Goal: Information Seeking & Learning: Learn about a topic

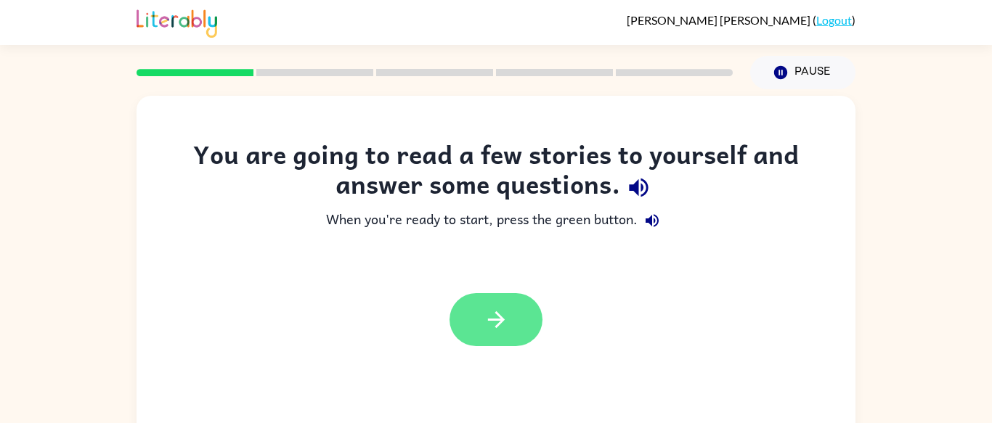
click at [495, 306] on button "button" at bounding box center [496, 319] width 93 height 53
click at [495, 306] on div at bounding box center [496, 319] width 93 height 53
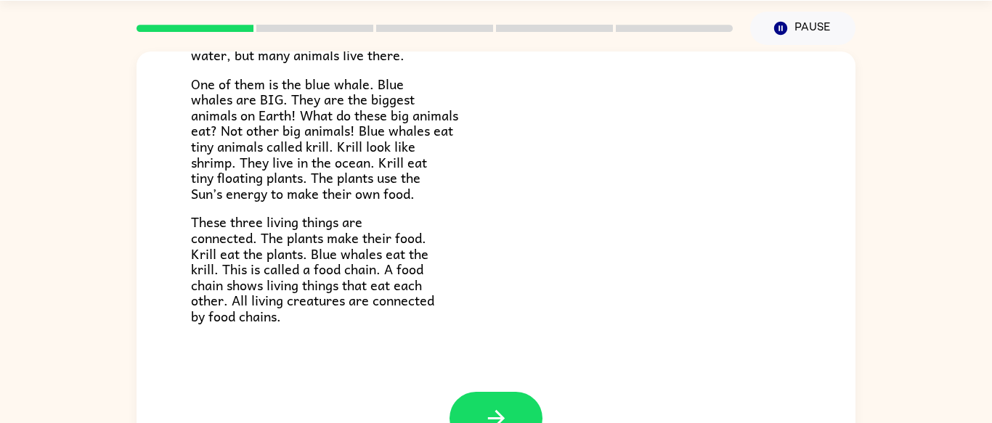
scroll to position [46, 0]
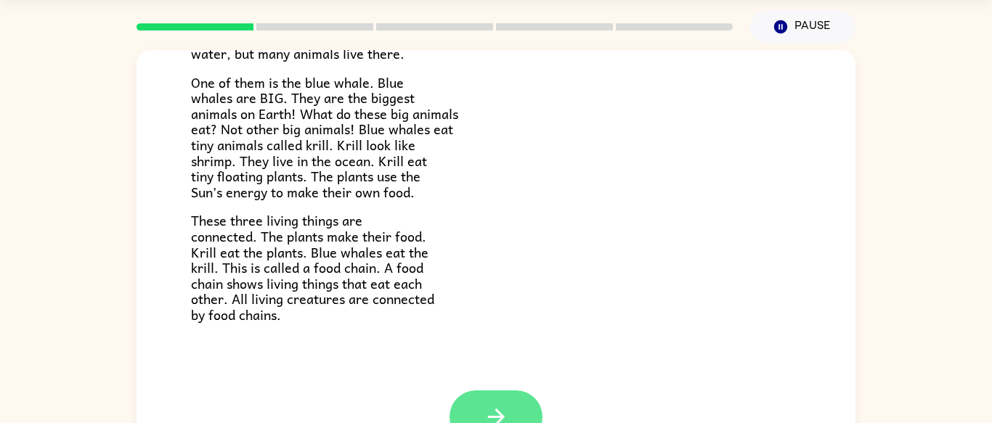
click at [506, 413] on icon "button" at bounding box center [496, 417] width 25 height 25
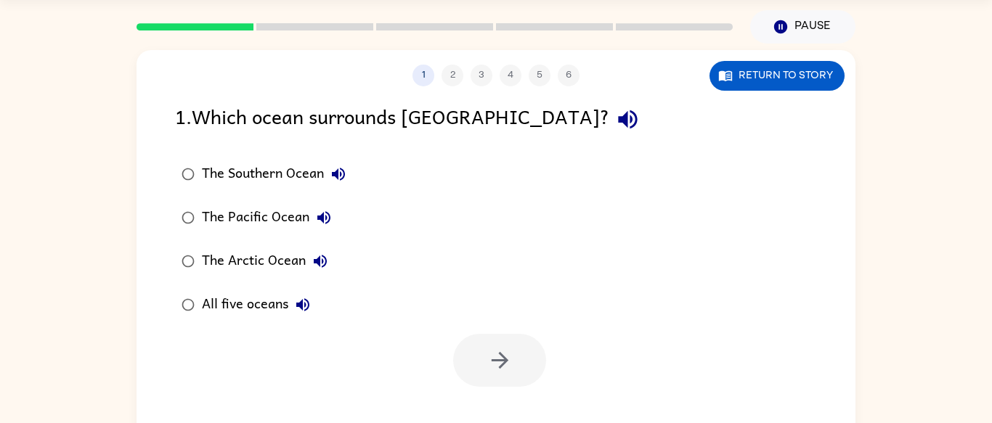
scroll to position [0, 0]
click at [274, 182] on div "The Southern Ocean" at bounding box center [277, 174] width 151 height 29
click at [494, 365] on icon "button" at bounding box center [499, 360] width 25 height 25
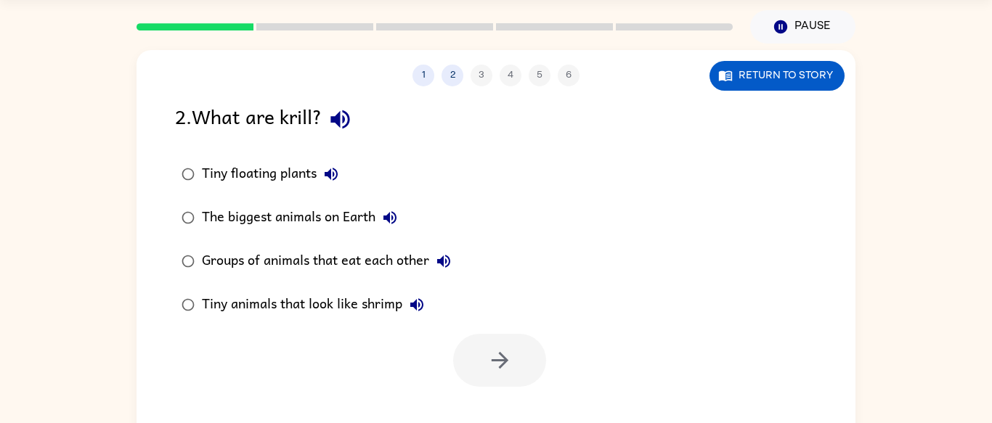
click at [385, 305] on div "Tiny animals that look like shrimp" at bounding box center [316, 305] width 229 height 29
click at [519, 382] on button "button" at bounding box center [499, 360] width 93 height 53
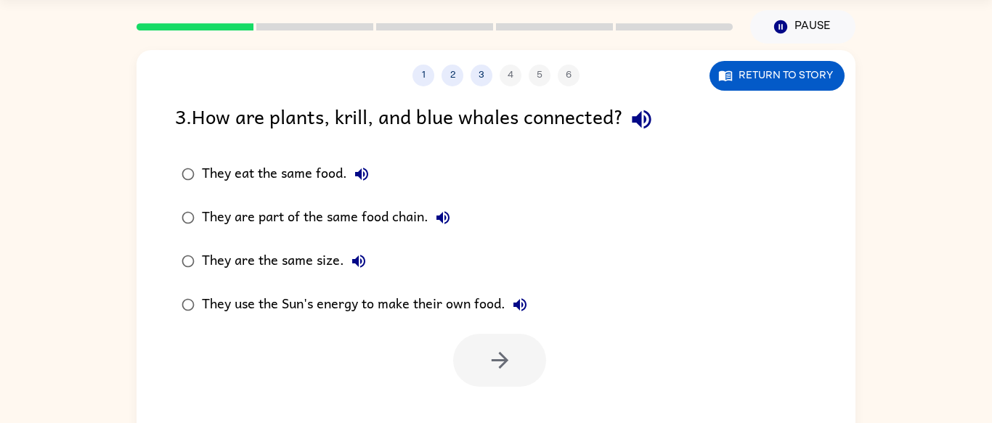
click at [340, 221] on div "They are part of the same food chain." at bounding box center [330, 217] width 256 height 29
click at [511, 338] on button "button" at bounding box center [499, 360] width 93 height 53
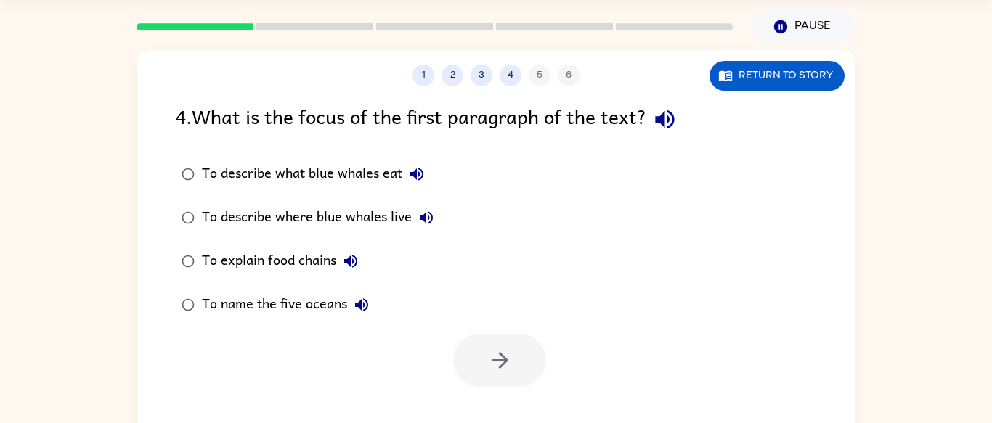
click at [381, 169] on div "To describe what blue whales eat" at bounding box center [316, 174] width 229 height 29
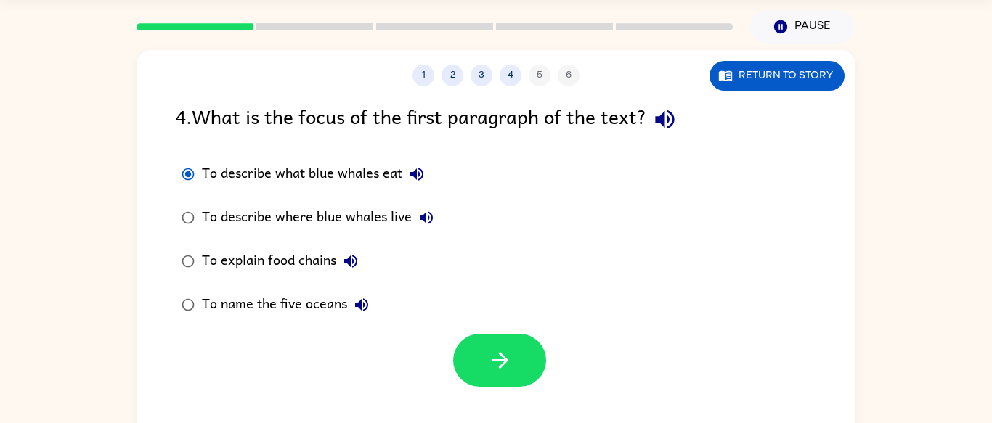
click at [391, 214] on div "To describe where blue whales live" at bounding box center [321, 217] width 239 height 29
click at [373, 176] on div "To describe what blue whales eat" at bounding box center [316, 174] width 229 height 29
click at [542, 357] on button "button" at bounding box center [499, 360] width 93 height 53
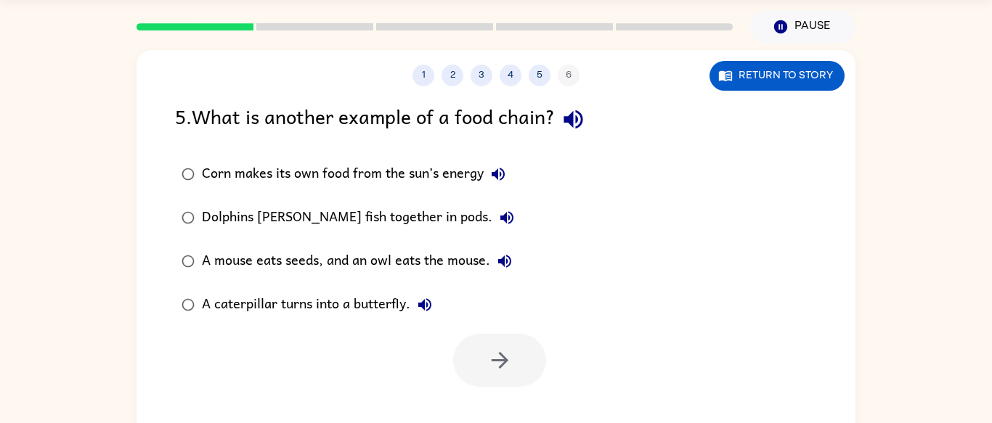
click at [434, 267] on div "A mouse eats seeds, and an owl eats the mouse." at bounding box center [360, 261] width 317 height 29
click at [508, 353] on icon "button" at bounding box center [499, 360] width 25 height 25
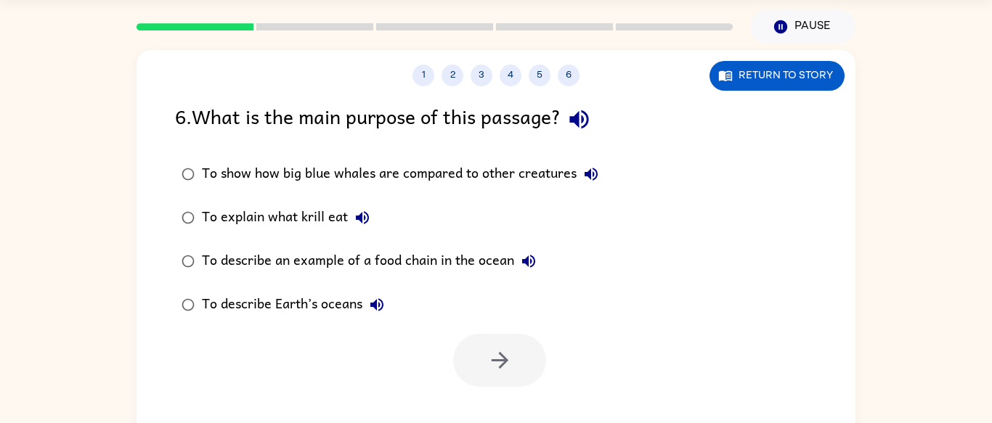
click at [508, 353] on div at bounding box center [499, 360] width 93 height 53
click at [322, 260] on div "To describe an example of a food chain in the ocean" at bounding box center [372, 261] width 341 height 29
click at [484, 357] on button "button" at bounding box center [499, 360] width 93 height 53
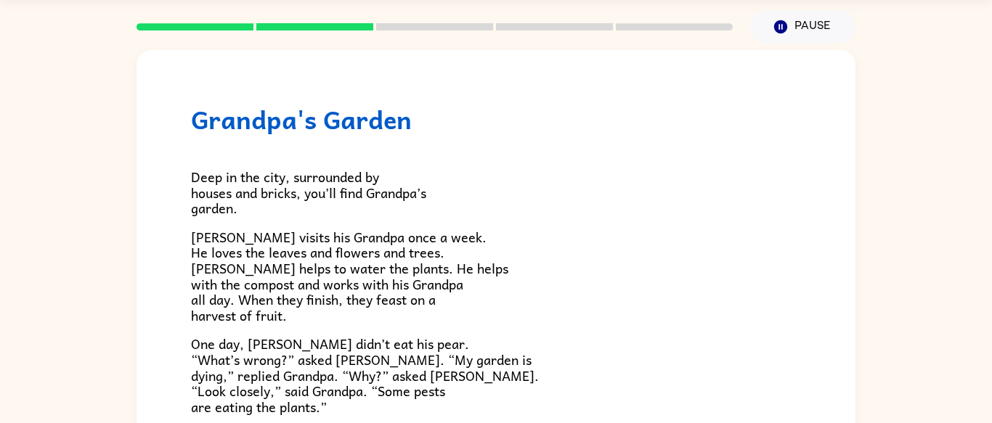
click at [484, 357] on p "One day, [PERSON_NAME] didn’t eat his pear. “What’s wrong?” asked [PERSON_NAME]…" at bounding box center [496, 375] width 610 height 78
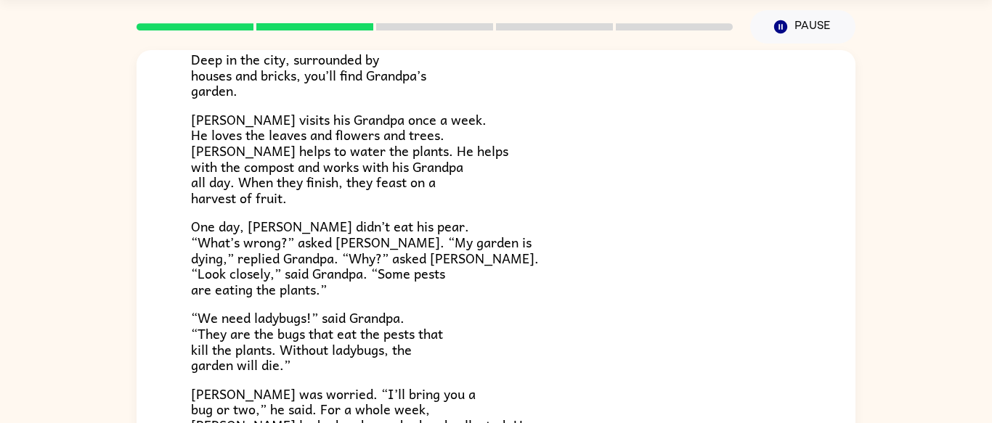
scroll to position [118, 0]
click at [616, 349] on p "“We need ladybugs!” said Grandpa. “They are the bugs that eat the pests that ki…" at bounding box center [496, 340] width 610 height 62
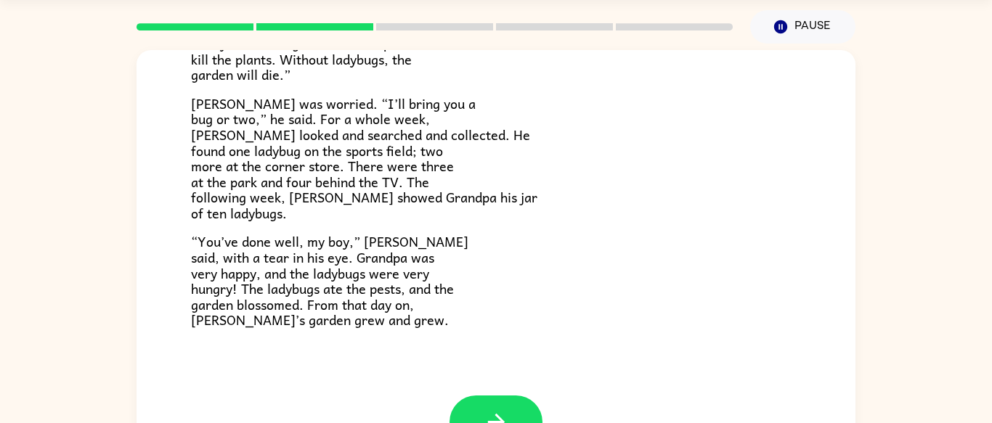
scroll to position [410, 0]
click at [493, 400] on button "button" at bounding box center [496, 420] width 93 height 53
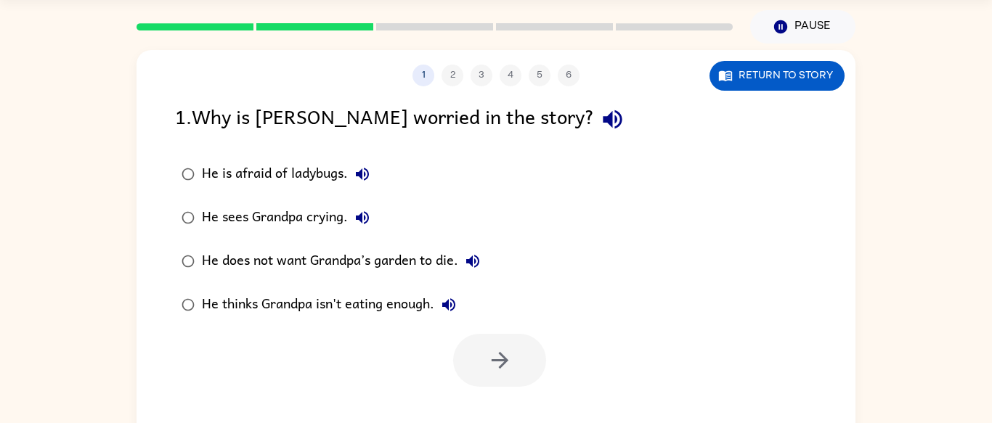
scroll to position [0, 0]
click at [392, 263] on div "He does not want Grandpa’s garden to die." at bounding box center [344, 261] width 285 height 29
click at [504, 354] on icon "button" at bounding box center [499, 360] width 25 height 25
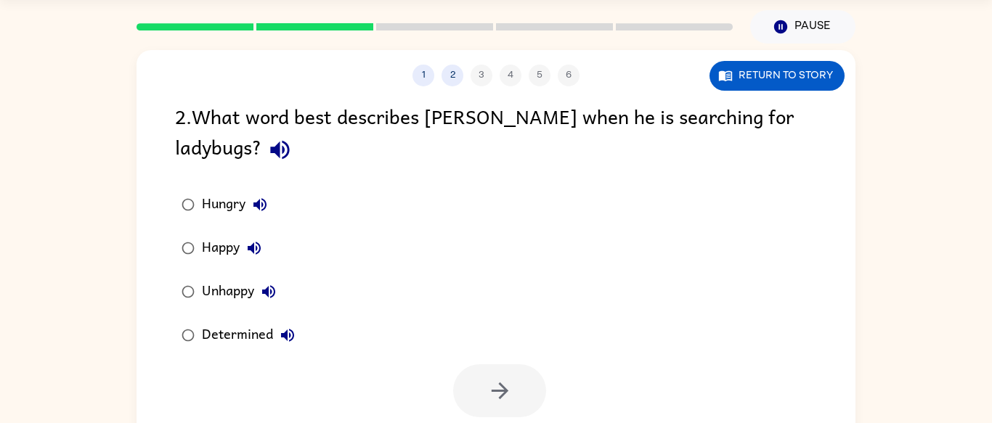
click at [275, 333] on button "Determined" at bounding box center [287, 335] width 29 height 29
click at [275, 339] on button "Determined" at bounding box center [287, 335] width 29 height 29
click at [259, 338] on div "Determined" at bounding box center [252, 335] width 100 height 29
click at [530, 391] on button "button" at bounding box center [499, 391] width 93 height 53
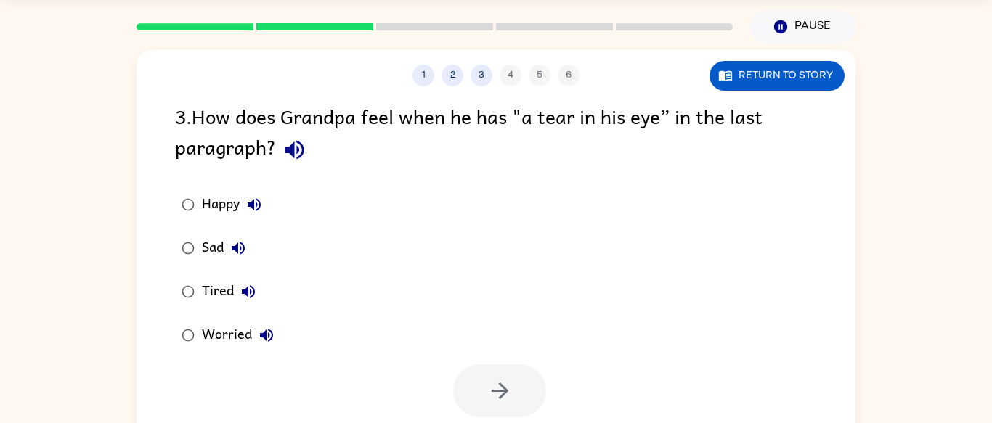
click at [223, 200] on div "Happy" at bounding box center [235, 204] width 67 height 29
click at [525, 388] on button "button" at bounding box center [499, 391] width 93 height 53
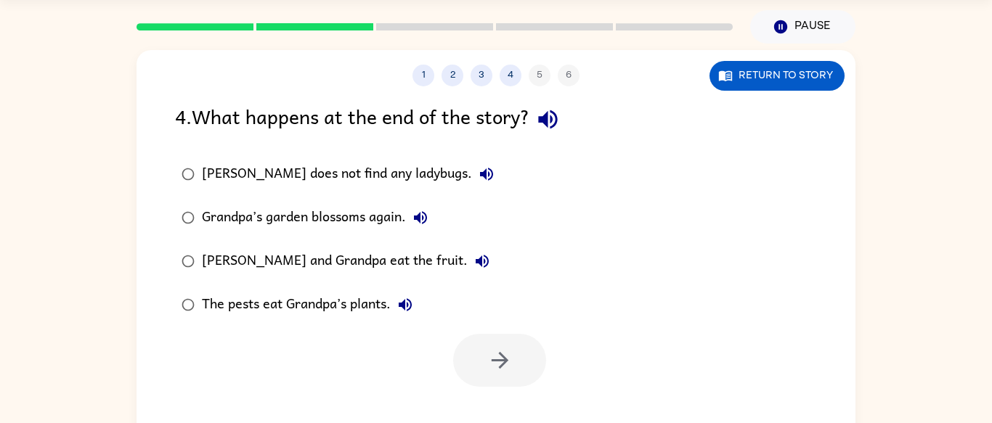
click at [525, 388] on div "1 2 3 4 5 6 Return to story 4 . What happens at the end of the story? [PERSON_N…" at bounding box center [496, 257] width 719 height 415
click at [346, 212] on div "Grandpa’s garden blossoms again." at bounding box center [318, 217] width 233 height 29
click at [540, 349] on button "button" at bounding box center [499, 360] width 93 height 53
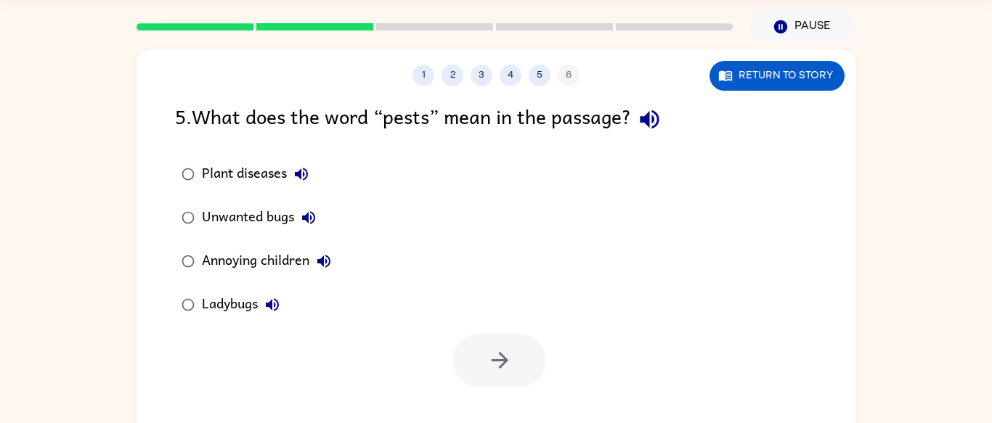
click at [309, 209] on icon "button" at bounding box center [308, 217] width 17 height 17
click at [244, 216] on div "Unwanted bugs" at bounding box center [262, 217] width 121 height 29
click at [496, 365] on icon "button" at bounding box center [499, 360] width 25 height 25
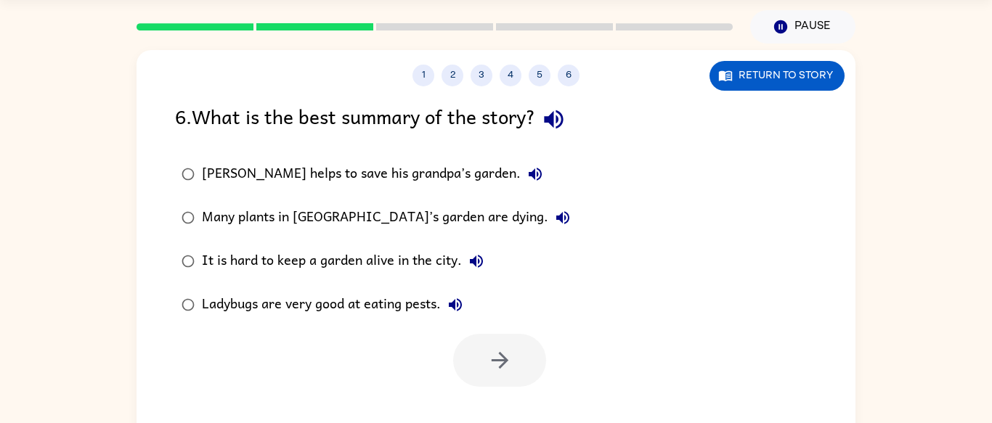
click at [449, 207] on div "Many plants in [GEOGRAPHIC_DATA]’s garden are dying." at bounding box center [389, 217] width 375 height 29
click at [529, 359] on button "button" at bounding box center [499, 360] width 93 height 53
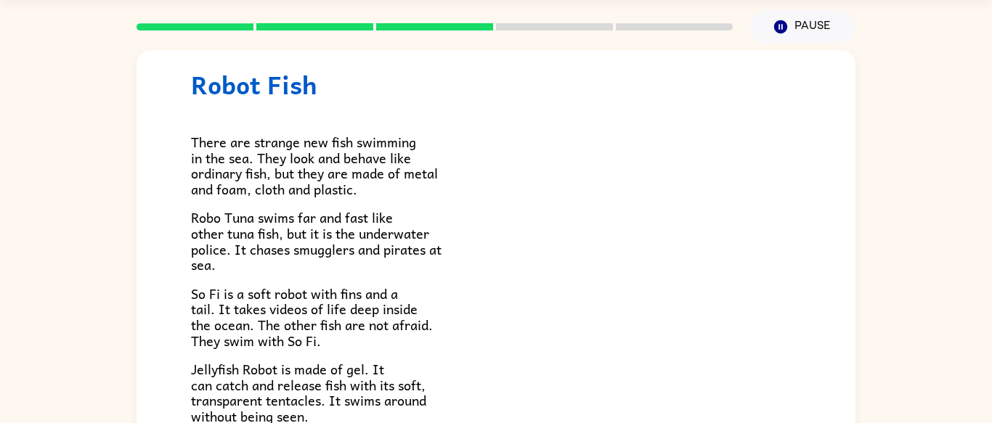
scroll to position [38, 0]
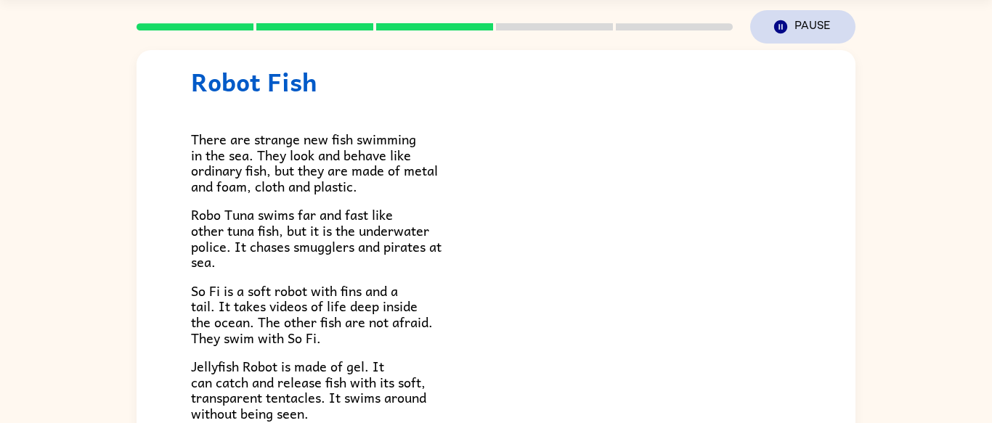
click at [786, 24] on icon "button" at bounding box center [780, 26] width 13 height 13
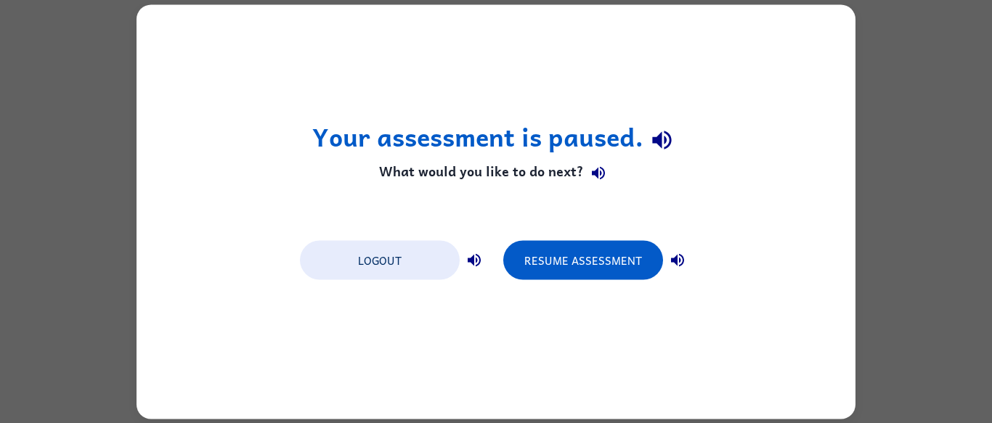
scroll to position [0, 0]
click at [413, 264] on button "Logout" at bounding box center [380, 259] width 160 height 39
